Goal: Task Accomplishment & Management: Manage account settings

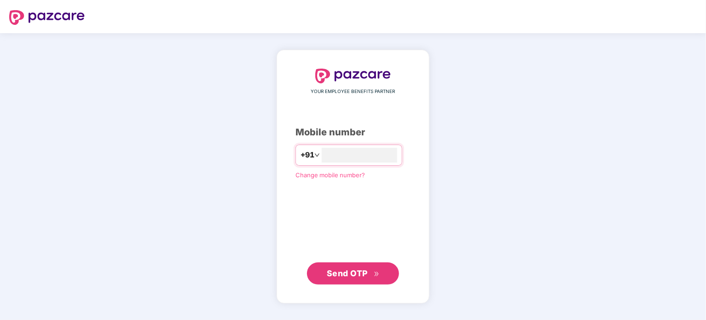
type input "**********"
click at [365, 268] on span "Send OTP" at bounding box center [353, 272] width 53 height 13
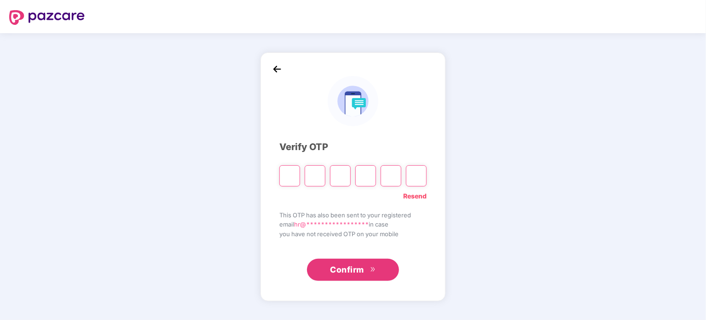
paste input "*"
type input "*"
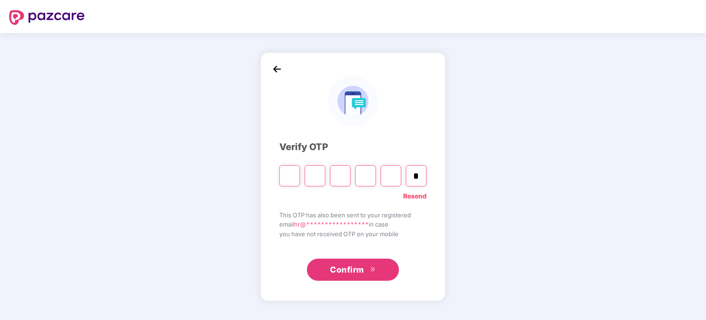
type input "*"
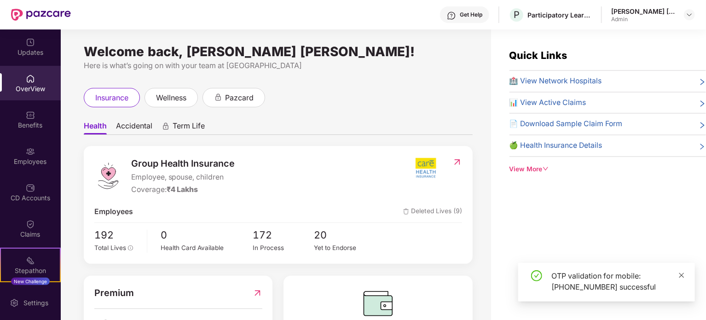
click at [682, 276] on icon "close" at bounding box center [681, 275] width 6 height 6
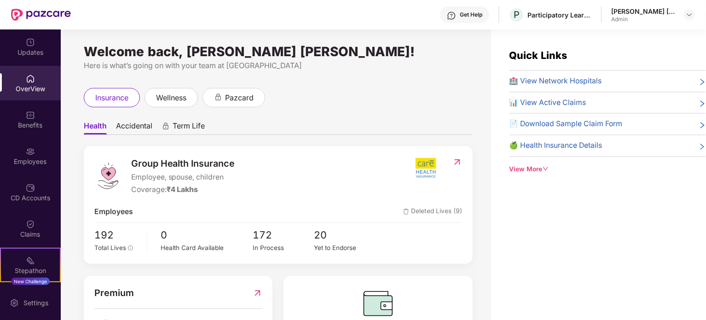
scroll to position [245, 0]
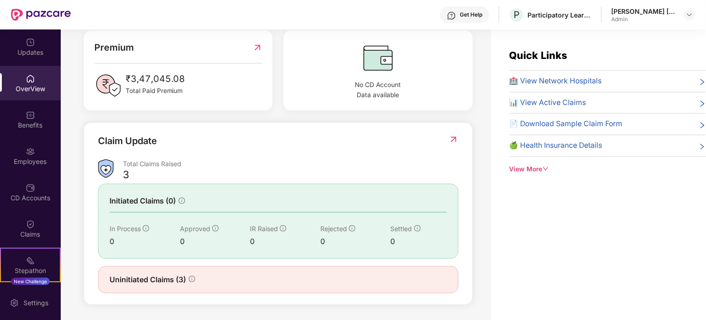
click at [279, 281] on div "Uninitiated Claims (3)" at bounding box center [277, 280] width 337 height 12
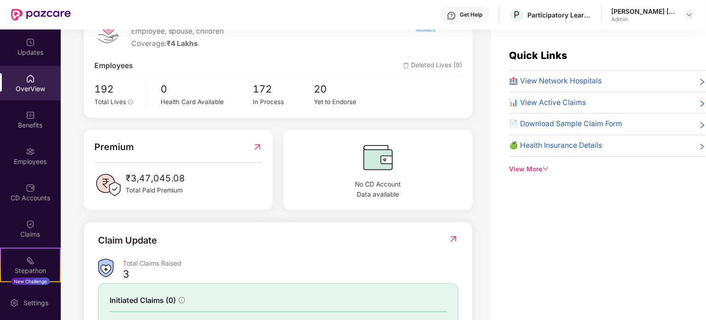
scroll to position [0, 0]
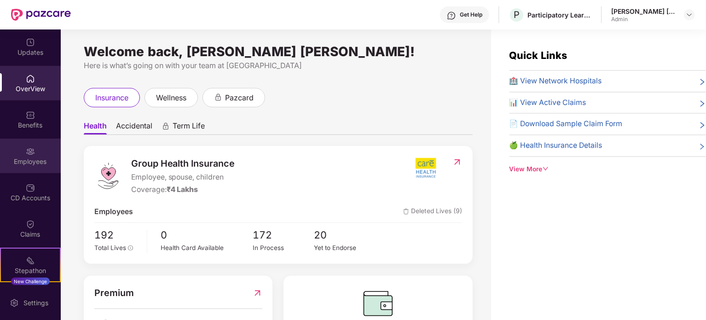
click at [40, 151] on div "Employees" at bounding box center [30, 155] width 61 height 35
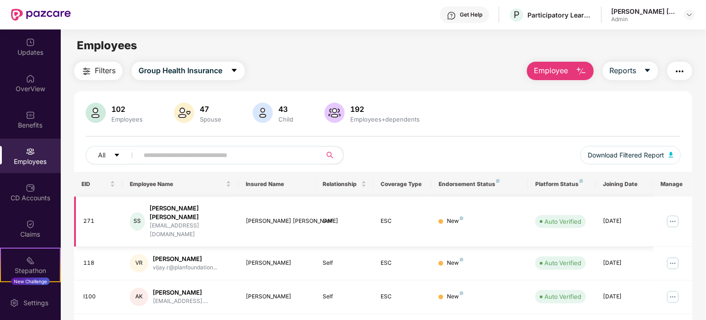
click at [679, 214] on img at bounding box center [672, 221] width 15 height 15
click at [182, 68] on span "Group Health Insurance" at bounding box center [180, 71] width 84 height 12
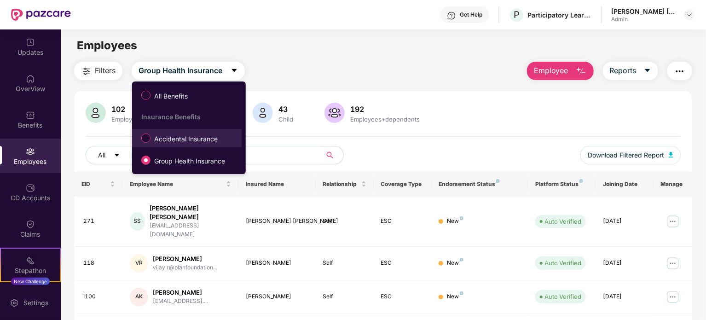
click at [155, 134] on span "Accidental Insurance" at bounding box center [185, 139] width 71 height 10
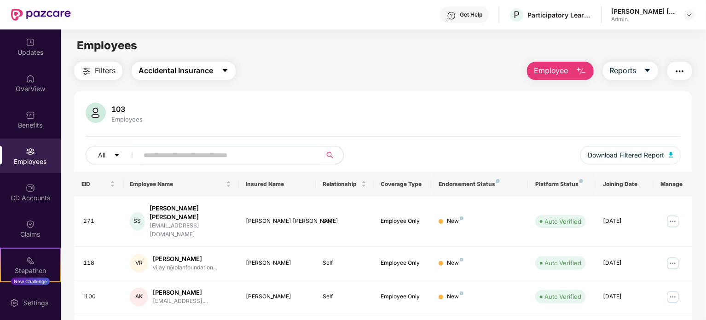
click at [213, 72] on span "Accidental Insurance" at bounding box center [175, 71] width 75 height 12
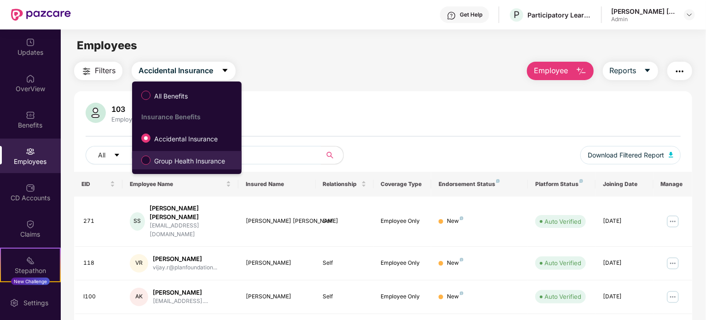
click at [177, 162] on span "Group Health Insurance" at bounding box center [189, 161] width 78 height 10
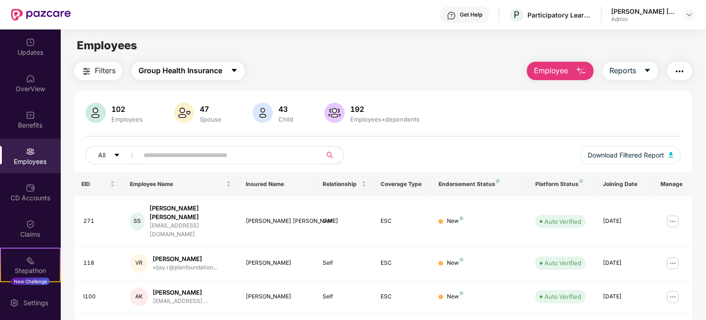
click at [183, 70] on span "Group Health Insurance" at bounding box center [180, 71] width 84 height 12
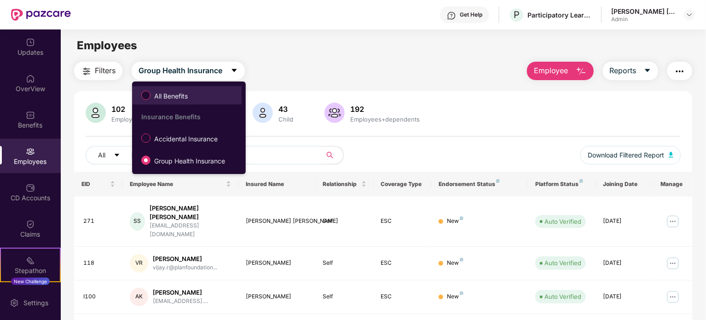
click at [156, 103] on label "All Benefits" at bounding box center [166, 95] width 59 height 16
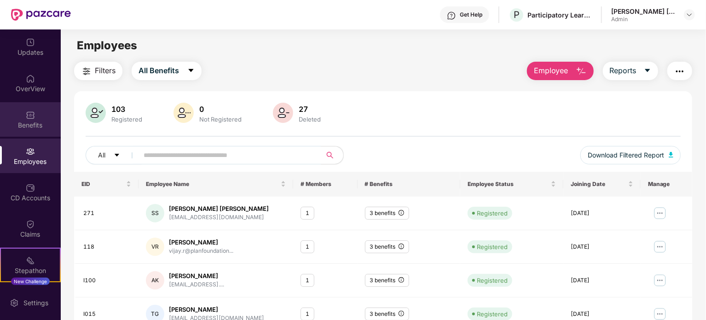
click at [23, 122] on div "Benefits" at bounding box center [30, 125] width 61 height 9
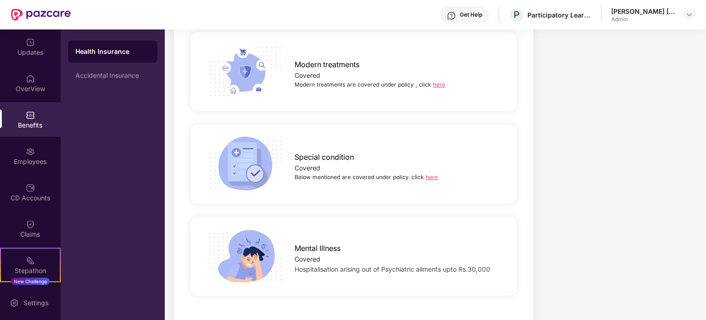
scroll to position [1630, 0]
click at [434, 81] on link "here" at bounding box center [439, 84] width 12 height 7
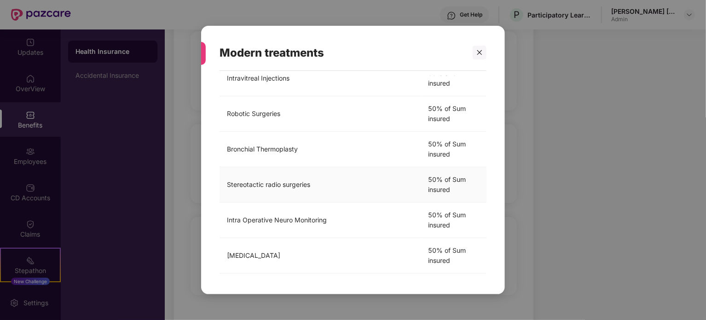
scroll to position [310, 0]
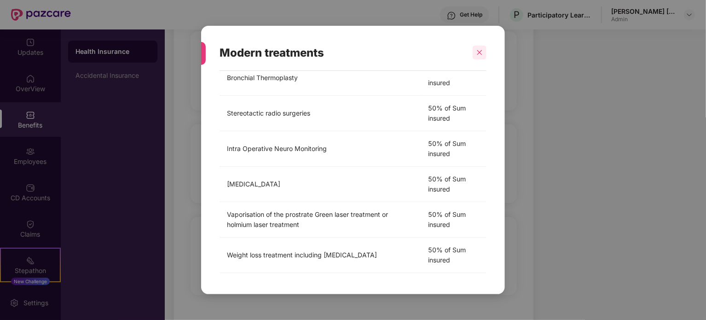
click at [480, 51] on icon "close" at bounding box center [479, 52] width 5 height 5
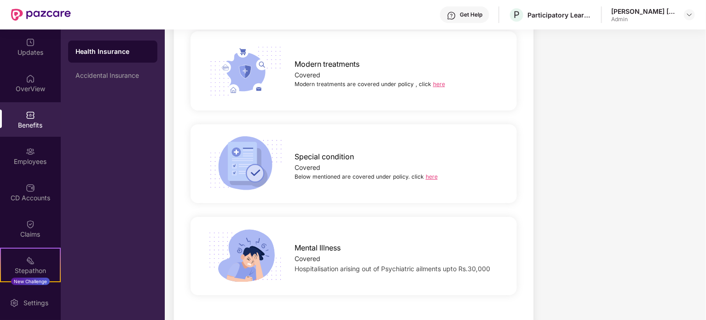
click at [431, 173] on link "here" at bounding box center [432, 176] width 12 height 7
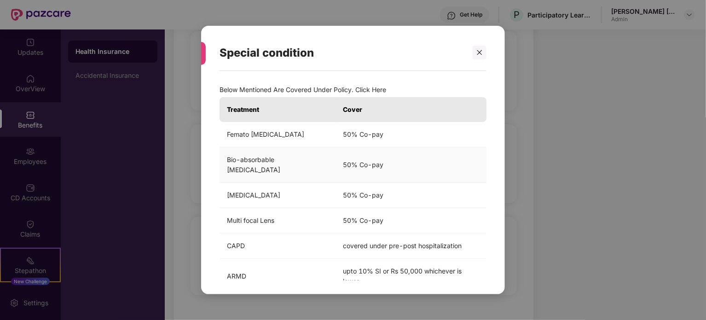
scroll to position [2, 0]
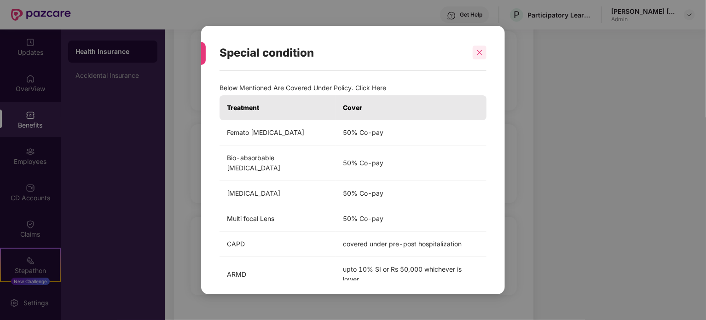
click at [478, 54] on icon "close" at bounding box center [479, 52] width 6 height 6
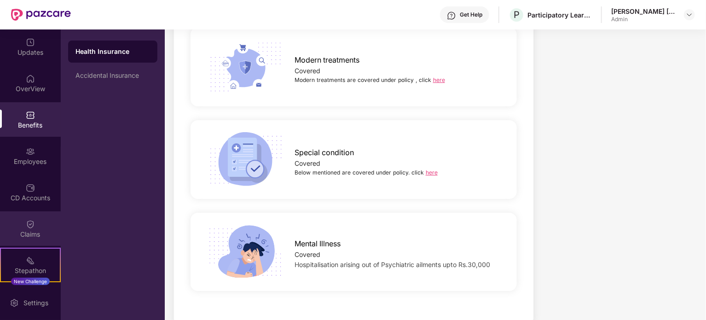
scroll to position [71, 0]
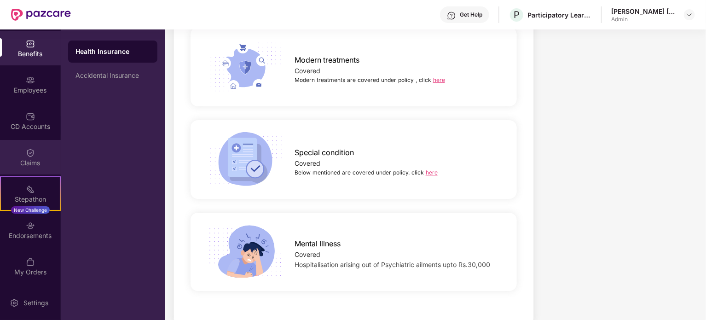
click at [27, 147] on div at bounding box center [30, 151] width 9 height 9
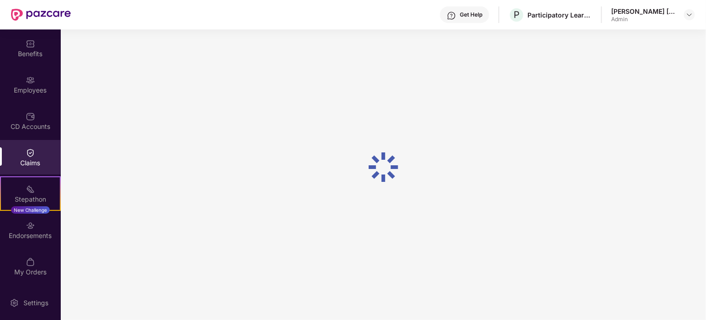
scroll to position [0, 0]
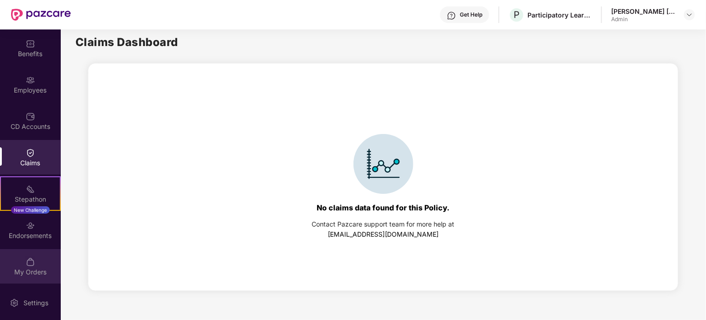
click at [28, 261] on img at bounding box center [30, 261] width 9 height 9
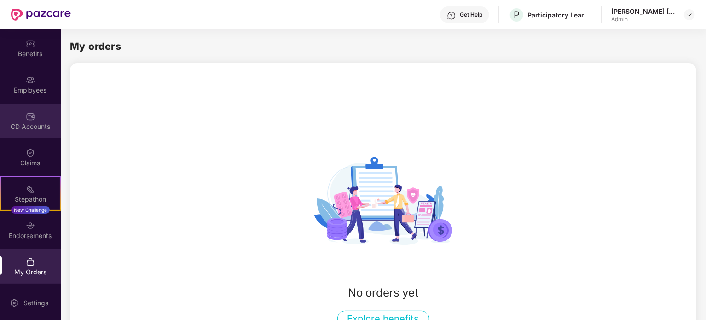
click at [31, 121] on img at bounding box center [30, 116] width 9 height 9
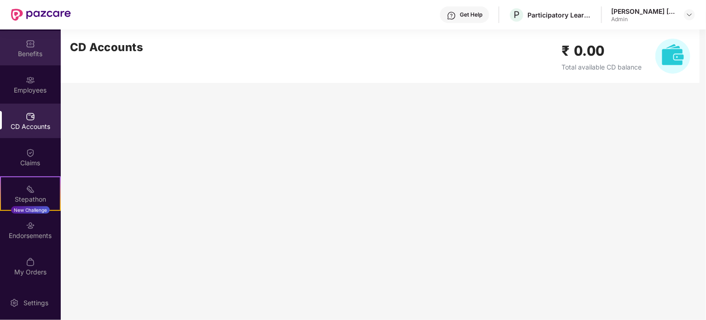
click at [40, 56] on div "Benefits" at bounding box center [30, 53] width 61 height 9
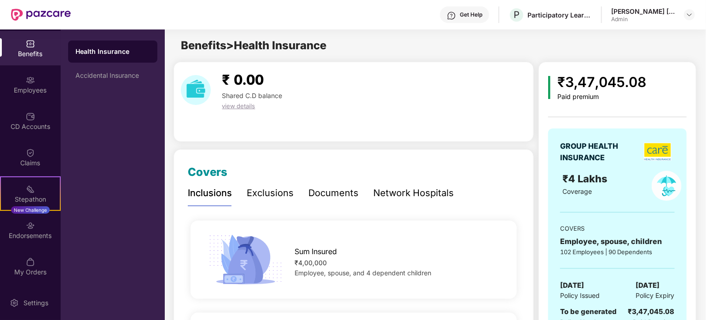
click at [379, 63] on div "₹ 0.00 Shared C.D balance view details" at bounding box center [353, 102] width 360 height 80
click at [692, 12] on img at bounding box center [688, 14] width 7 height 7
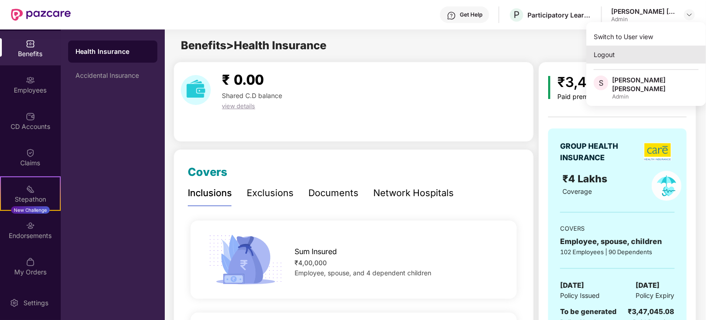
click at [631, 58] on div "Logout" at bounding box center [646, 55] width 120 height 18
